Goal: Find contact information: Find contact information

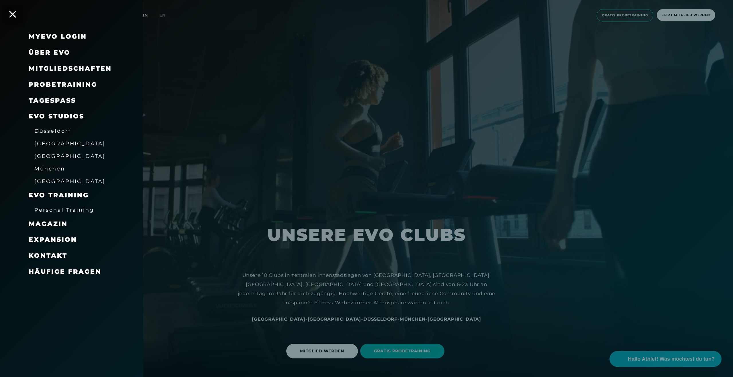
click at [46, 254] on span "Kontakt" at bounding box center [48, 256] width 39 height 8
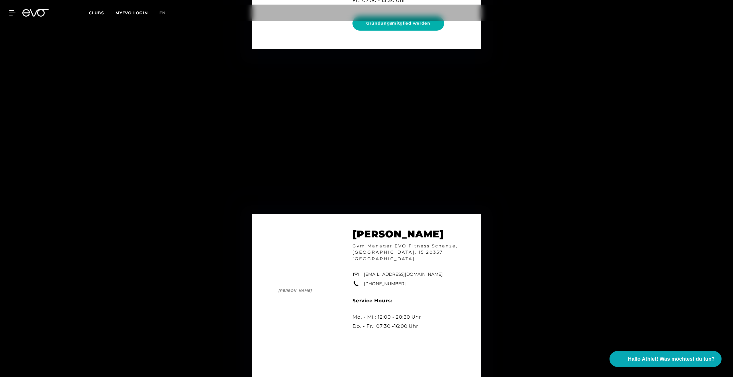
scroll to position [4591, 0]
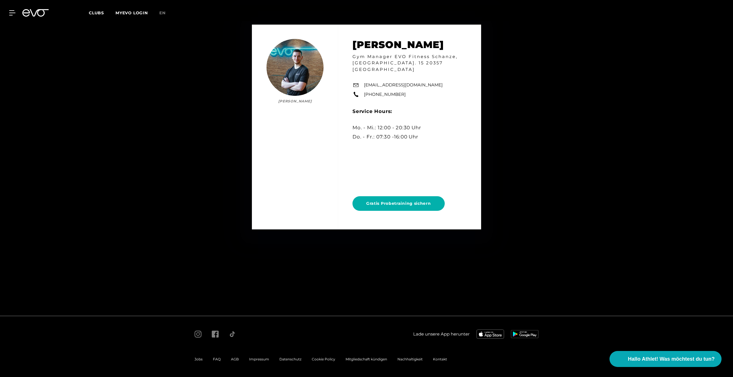
click at [258, 359] on span "Impressum" at bounding box center [259, 359] width 20 height 4
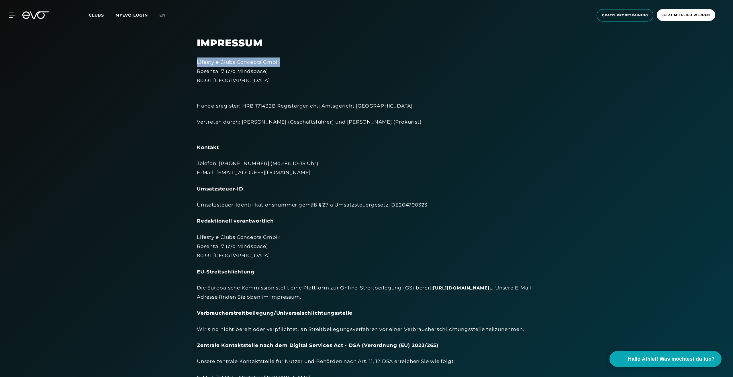
drag, startPoint x: 198, startPoint y: 62, endPoint x: 280, endPoint y: 61, distance: 81.9
click at [280, 61] on div "Lifestyle Clubs Concepts GmbH [STREET_ADDRESS]" at bounding box center [366, 72] width 339 height 28
copy div "Lifestyle Clubs Concepts GmbH"
click at [38, 15] on icon at bounding box center [35, 14] width 26 height 7
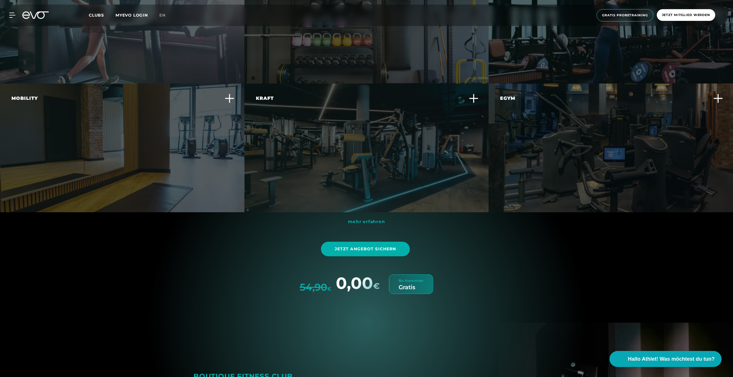
click at [235, 260] on div "mehr erfahren Jetzt Angebot sichern 54,90 € 0,00 € Bis November Gratis" at bounding box center [366, 255] width 355 height 77
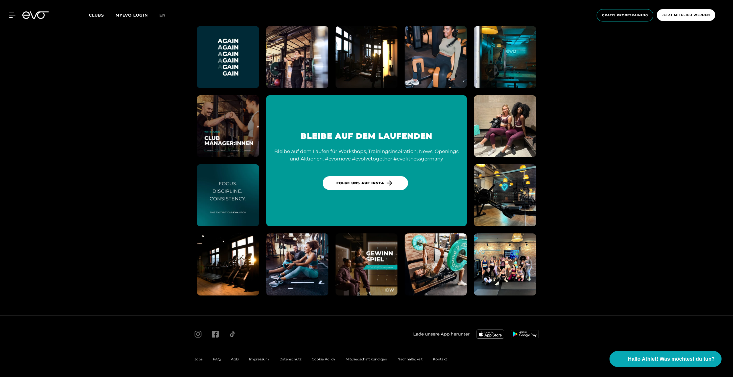
scroll to position [3266, 0]
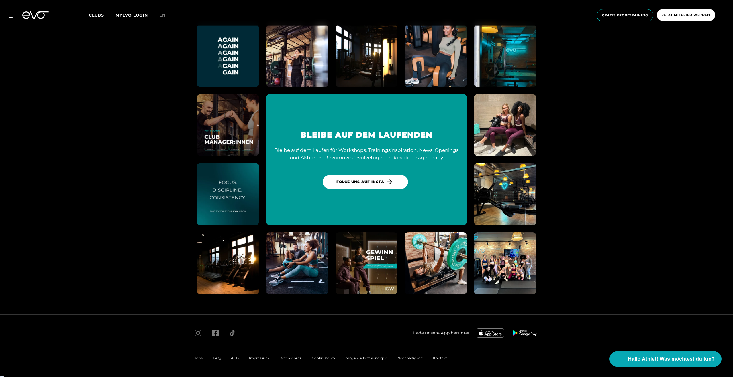
click at [436, 359] on span "Kontakt" at bounding box center [440, 358] width 14 height 4
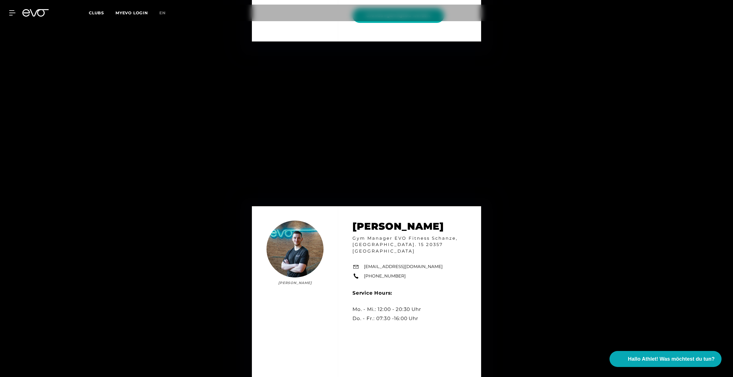
scroll to position [4591, 0]
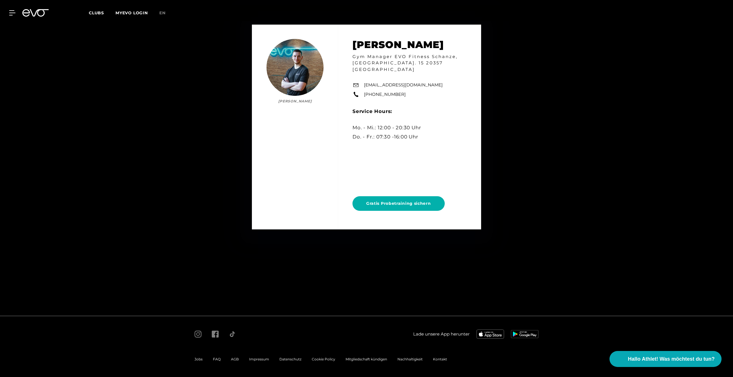
click at [256, 360] on span "Impressum" at bounding box center [259, 359] width 20 height 4
